Goal: Find specific page/section: Find specific page/section

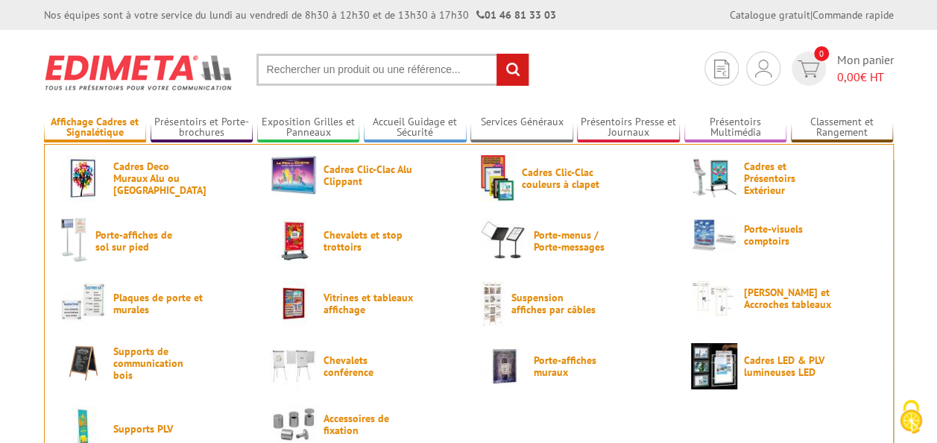
click at [78, 122] on link "Affichage Cadres et Signalétique" at bounding box center [95, 128] width 103 height 25
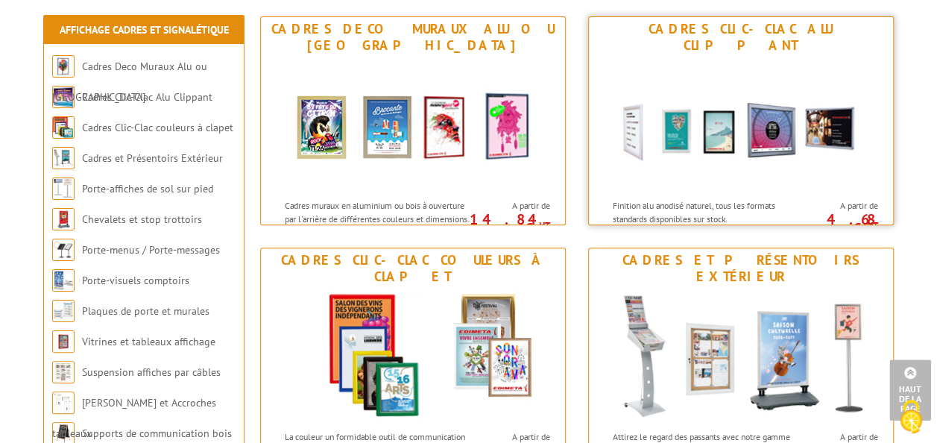
scroll to position [224, 0]
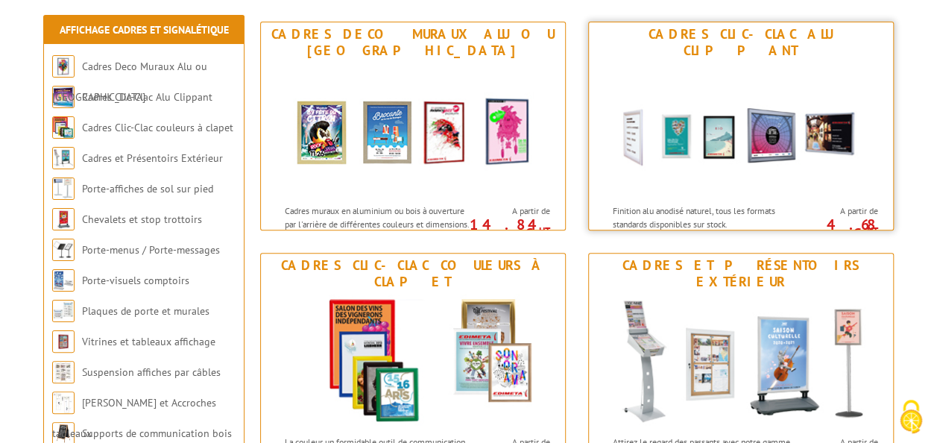
click at [685, 204] on p "Finition alu anodisé naturel, tous les formats standards disponibles sur stock." at bounding box center [705, 216] width 185 height 25
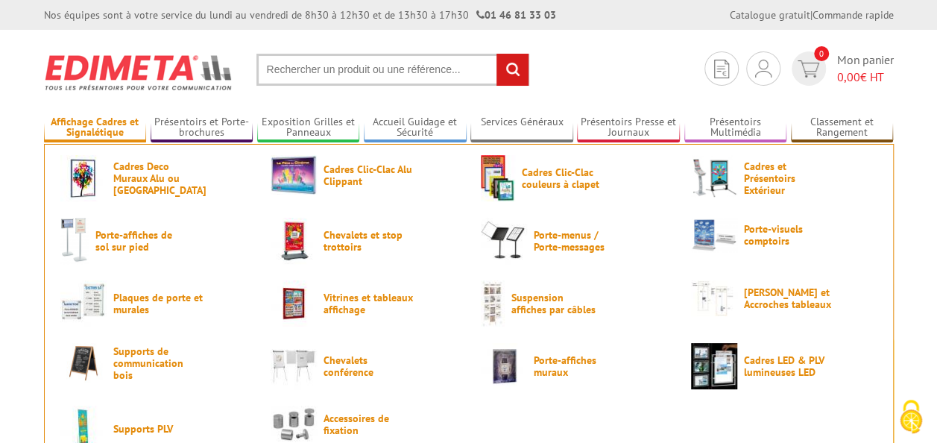
click at [117, 125] on link "Affichage Cadres et Signalétique" at bounding box center [95, 128] width 103 height 25
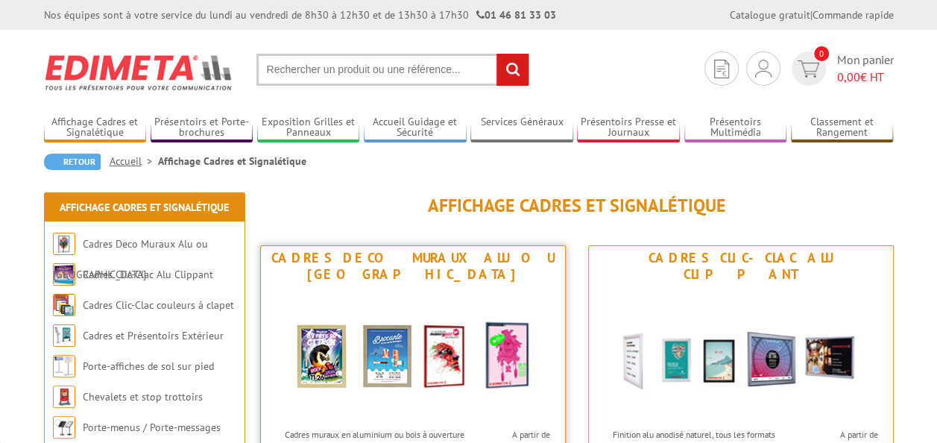
scroll to position [149, 0]
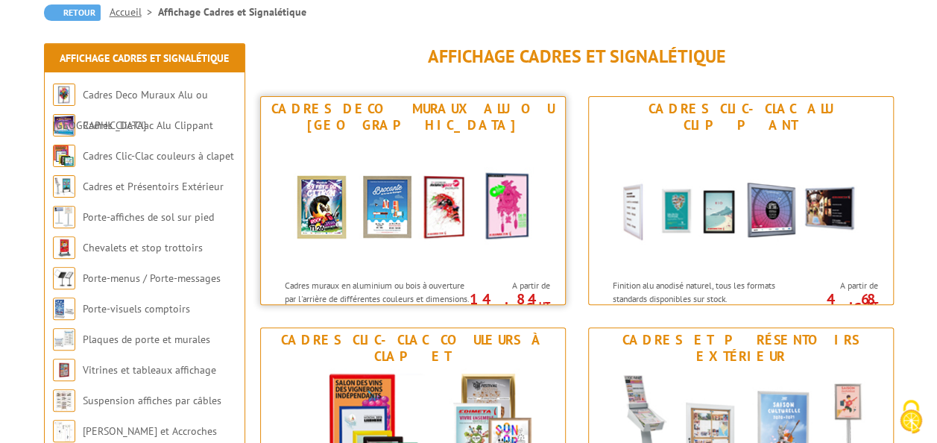
click at [427, 106] on div "Cadres Deco Muraux Alu ou [GEOGRAPHIC_DATA]" at bounding box center [413, 117] width 297 height 33
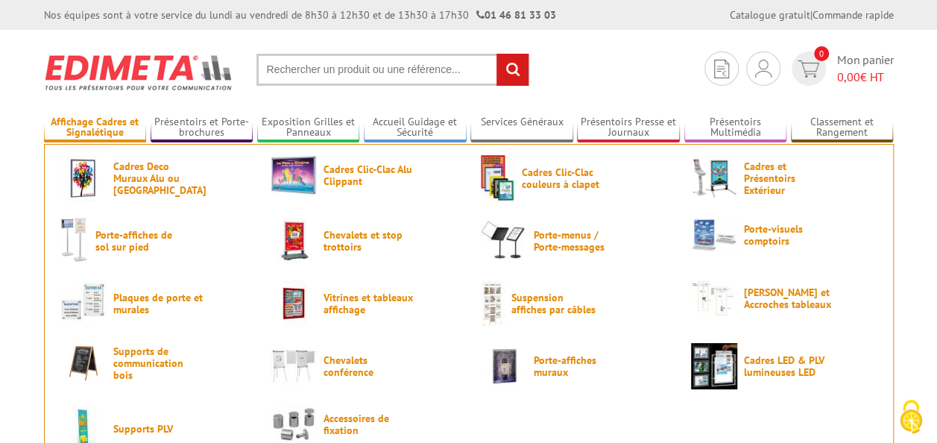
click at [88, 122] on link "Affichage Cadres et Signalétique" at bounding box center [95, 128] width 103 height 25
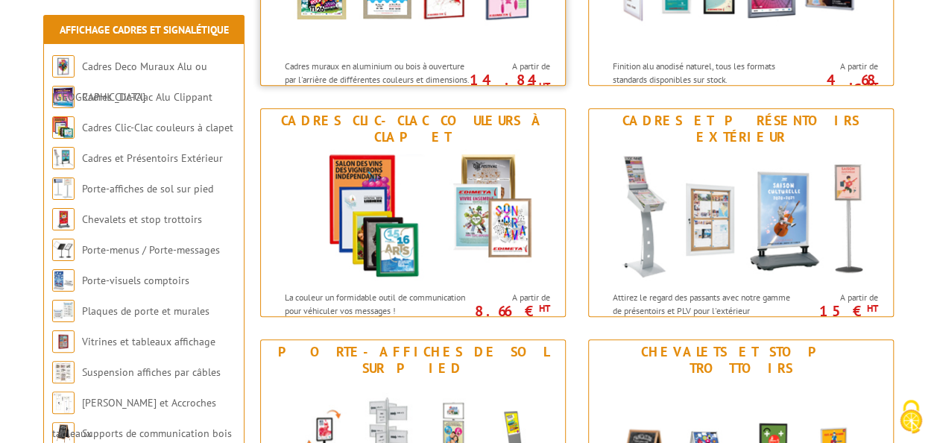
scroll to position [373, 0]
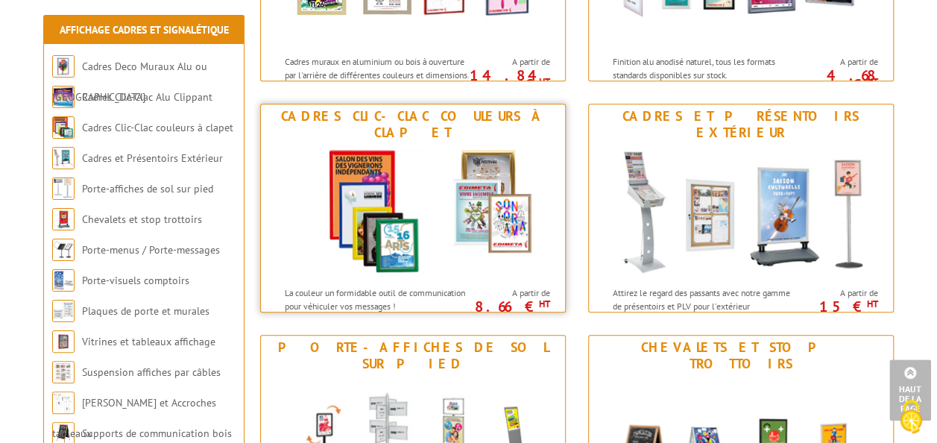
click at [453, 121] on div "Cadres Clic-Clac couleurs à clapet" at bounding box center [413, 124] width 297 height 33
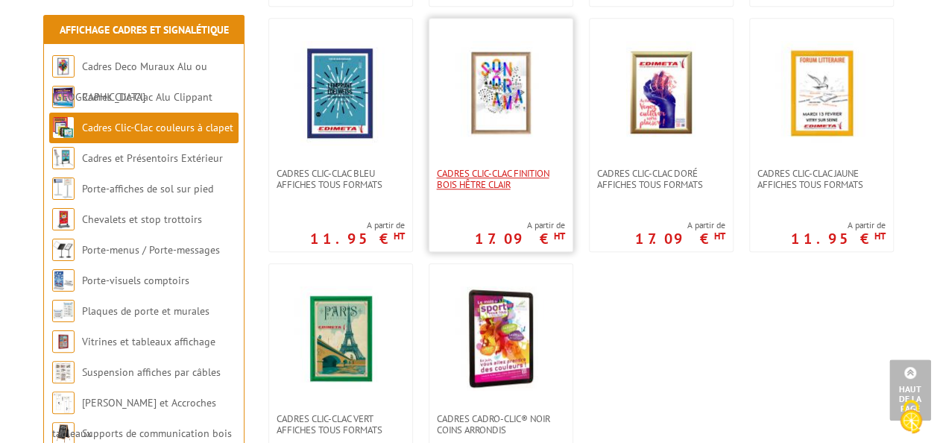
scroll to position [522, 0]
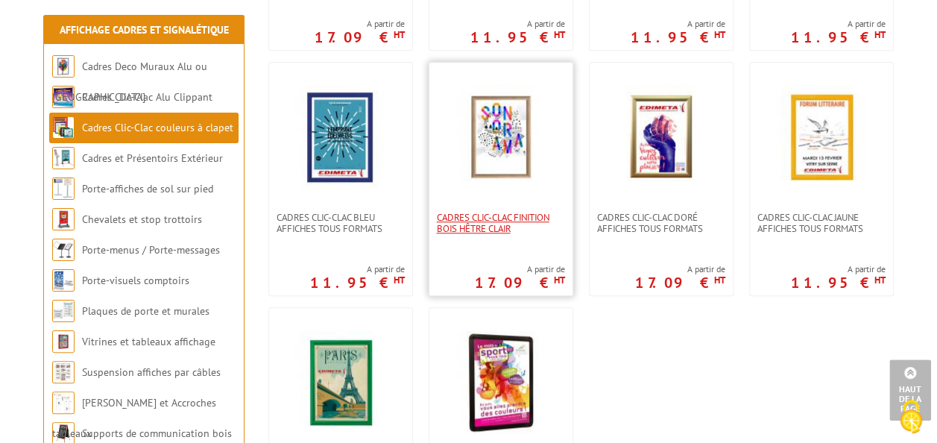
click at [491, 221] on span "Cadres clic-clac finition Bois Hêtre clair" at bounding box center [501, 223] width 128 height 22
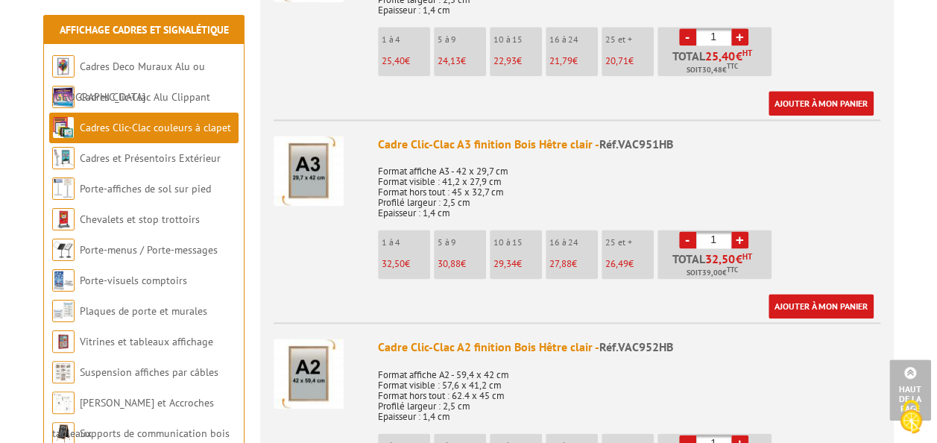
scroll to position [895, 0]
